Goal: Consume media (video, audio): Consume media (video, audio)

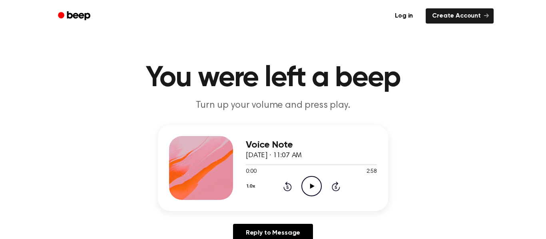
click at [304, 190] on icon "Play Audio" at bounding box center [311, 186] width 20 height 20
click at [306, 191] on icon "Play Audio" at bounding box center [311, 186] width 20 height 20
click at [283, 187] on icon at bounding box center [287, 187] width 8 height 10
click at [309, 179] on icon "Play Audio" at bounding box center [311, 186] width 20 height 20
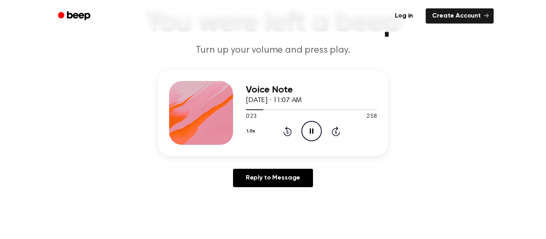
scroll to position [48, 0]
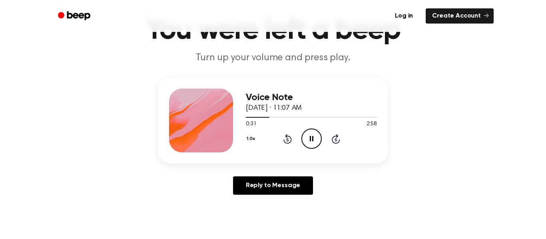
click at [312, 142] on icon "Pause Audio" at bounding box center [311, 139] width 20 height 20
click at [316, 143] on icon "Play Audio" at bounding box center [311, 139] width 20 height 20
click at [316, 143] on icon "Pause Audio" at bounding box center [311, 139] width 20 height 20
click at [317, 134] on icon "Play Audio" at bounding box center [311, 139] width 20 height 20
click at [317, 134] on icon "Pause Audio" at bounding box center [311, 139] width 20 height 20
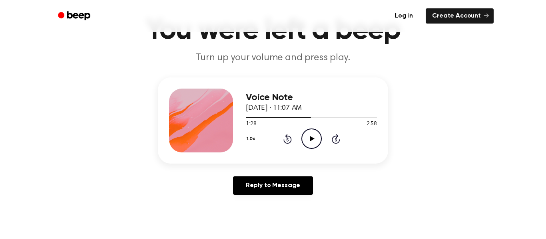
click at [282, 135] on div "1.0x Rewind 5 seconds Play Audio Skip 5 seconds" at bounding box center [311, 139] width 131 height 20
click at [283, 136] on icon "Rewind 5 seconds" at bounding box center [287, 139] width 9 height 10
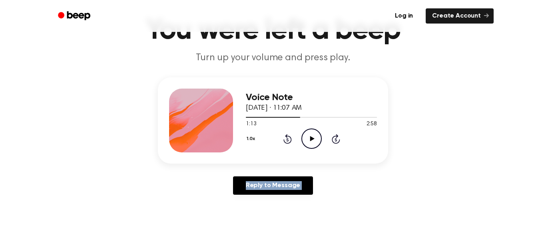
click at [283, 136] on icon "Rewind 5 seconds" at bounding box center [287, 139] width 9 height 10
click at [308, 134] on icon "Play Audio" at bounding box center [311, 139] width 20 height 20
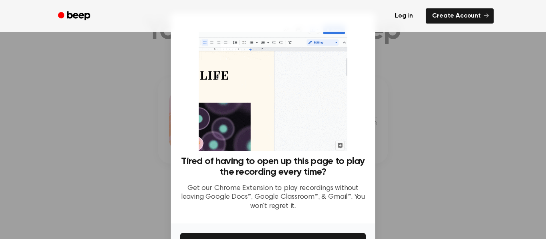
scroll to position [52, 0]
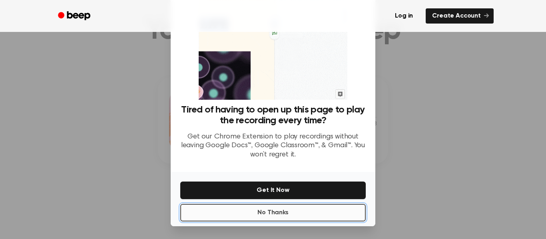
click at [328, 214] on button "No Thanks" at bounding box center [272, 213] width 185 height 18
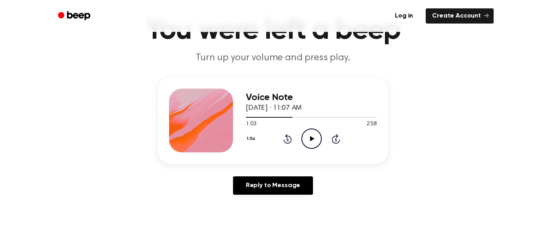
click at [318, 143] on icon "Play Audio" at bounding box center [311, 139] width 20 height 20
click at [309, 134] on icon "Pause Audio" at bounding box center [311, 139] width 20 height 20
click at [316, 132] on icon "Play Audio" at bounding box center [311, 139] width 20 height 20
click at [283, 139] on icon at bounding box center [287, 139] width 8 height 10
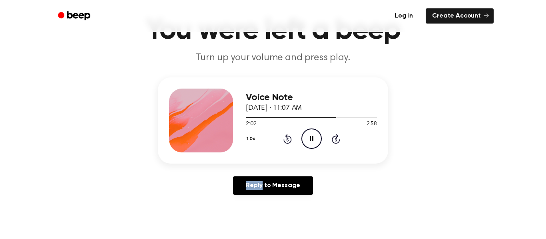
click at [283, 139] on icon at bounding box center [287, 139] width 8 height 10
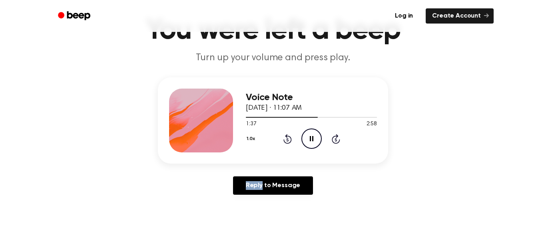
click at [283, 139] on icon at bounding box center [287, 139] width 8 height 10
click at [284, 139] on icon at bounding box center [287, 139] width 8 height 10
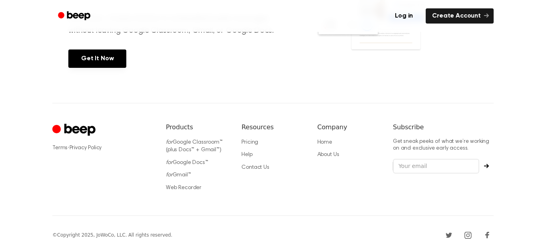
scroll to position [0, 0]
